Goal: Task Accomplishment & Management: Manage account settings

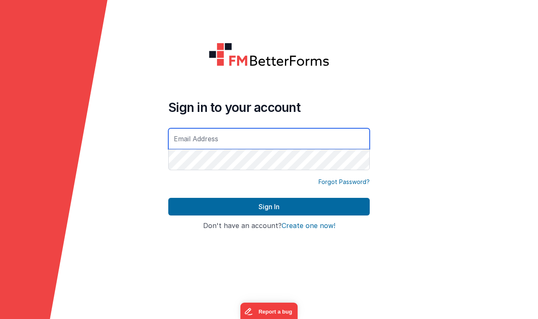
type input "[DOMAIN_NAME][EMAIL_ADDRESS][DOMAIN_NAME]"
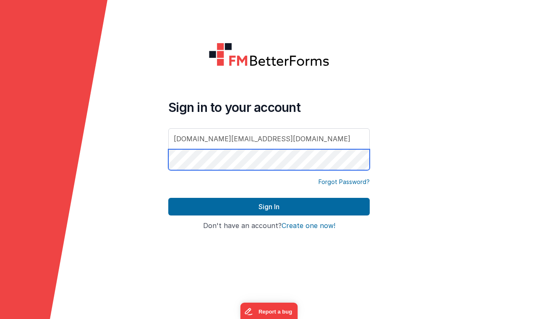
click at [269, 207] on button "Sign In" at bounding box center [268, 207] width 201 height 18
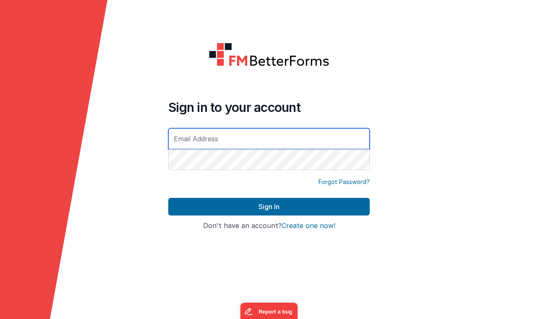
type input "[DOMAIN_NAME][EMAIL_ADDRESS][DOMAIN_NAME]"
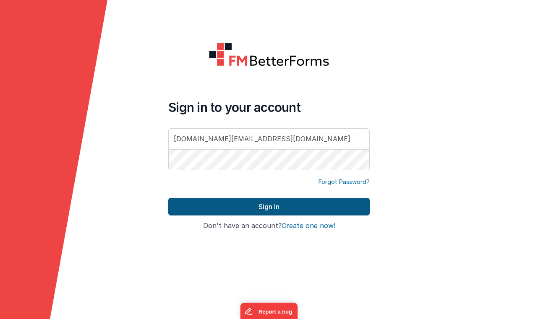
click at [245, 208] on button "Sign In" at bounding box center [268, 207] width 201 height 18
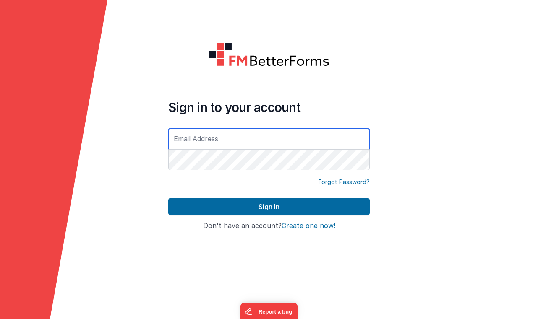
type input "[DOMAIN_NAME][EMAIL_ADDRESS][DOMAIN_NAME]"
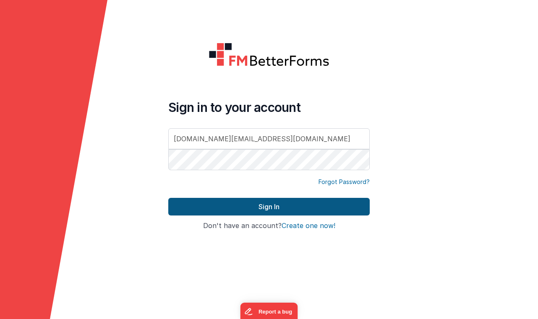
click at [237, 211] on button "Sign In" at bounding box center [268, 207] width 201 height 18
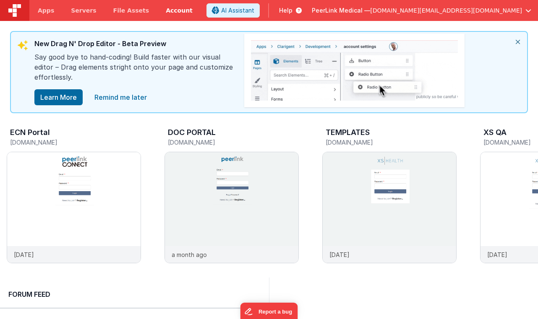
click at [171, 10] on link "Account" at bounding box center [179, 10] width 44 height 21
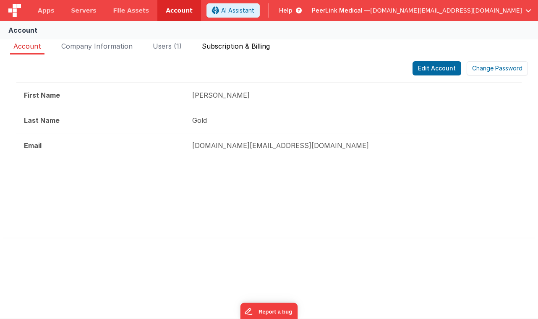
click at [240, 44] on span "Subscription & Billing" at bounding box center [236, 46] width 68 height 8
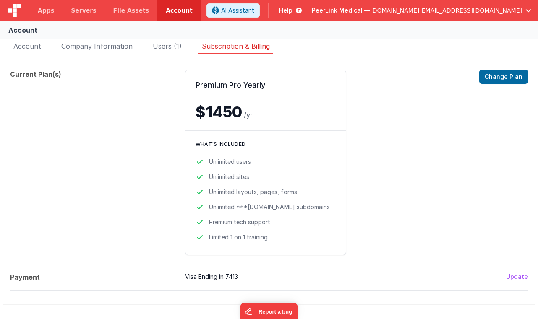
click at [513, 276] on button "Update" at bounding box center [517, 277] width 22 height 8
